Goal: Find contact information: Find contact information

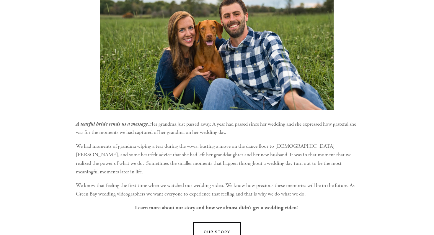
scroll to position [361, 0]
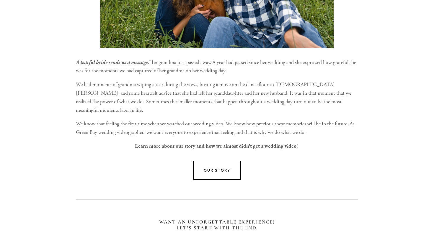
click at [213, 83] on p "We had moments of grandma wiping a tear during the vows, busting a move on the …" at bounding box center [217, 98] width 282 height 34
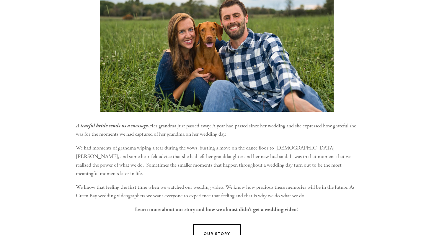
scroll to position [169, 0]
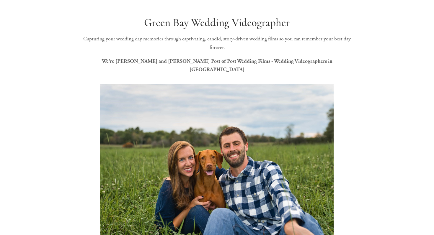
click at [266, 58] on p "We’re [PERSON_NAME] and [PERSON_NAME] Post of Post Wedding Films - Wedding Vide…" at bounding box center [217, 65] width 282 height 17
click at [171, 66] on div "Green Bay Wedding Videographer Capturing your wedding day memories through capt…" at bounding box center [217, 47] width 292 height 63
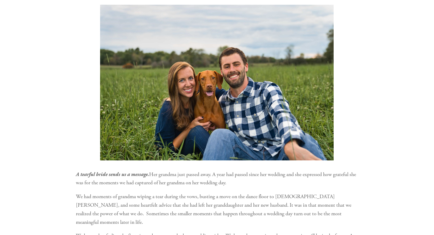
scroll to position [289, 0]
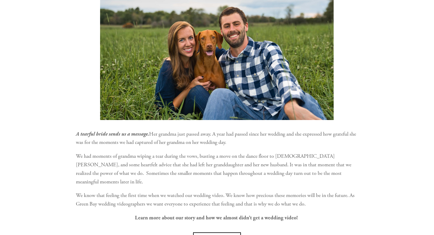
click at [173, 88] on img at bounding box center [217, 42] width 234 height 156
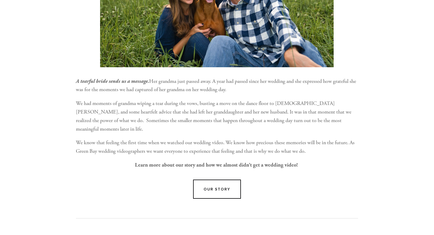
scroll to position [374, 0]
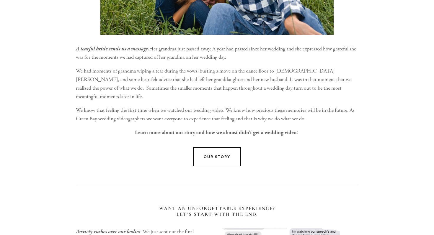
click at [198, 122] on div "A tearful bride sends us a message. Her grandma just passed away. A year had pa…" at bounding box center [217, 91] width 292 height 102
click at [204, 147] on link "Our Story" at bounding box center [217, 156] width 48 height 19
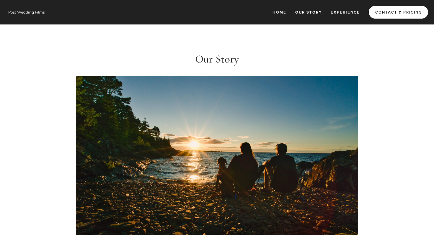
click at [381, 14] on link "Contact & Pricing" at bounding box center [398, 12] width 59 height 13
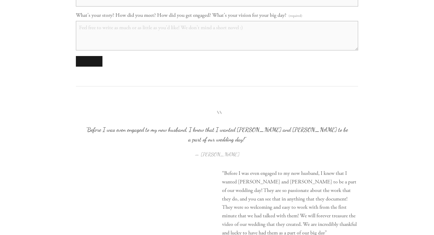
scroll to position [756, 0]
